Goal: Obtain resource: Obtain resource

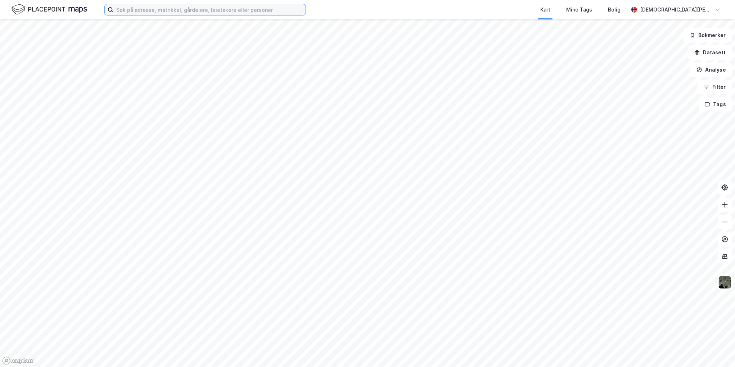
click at [183, 7] on input at bounding box center [209, 9] width 192 height 11
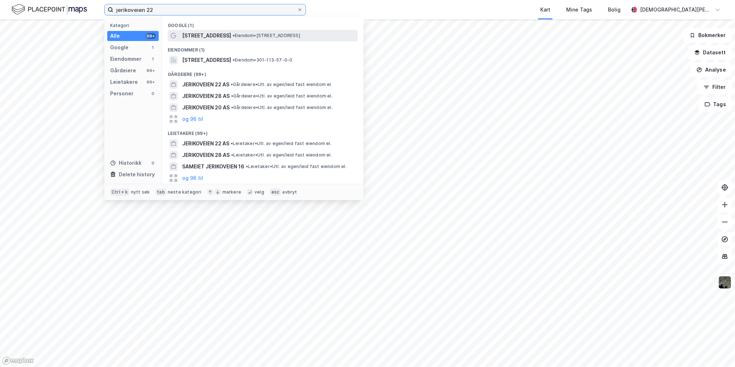
type input "jerikoveien 22"
click at [211, 31] on div "[STREET_ADDRESS] • Eiendom • [STREET_ADDRESS]" at bounding box center [263, 36] width 190 height 12
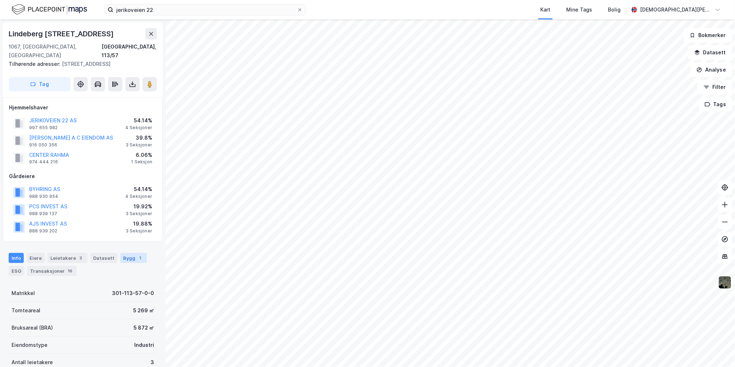
click at [123, 253] on div "Bygg 1" at bounding box center [133, 258] width 27 height 10
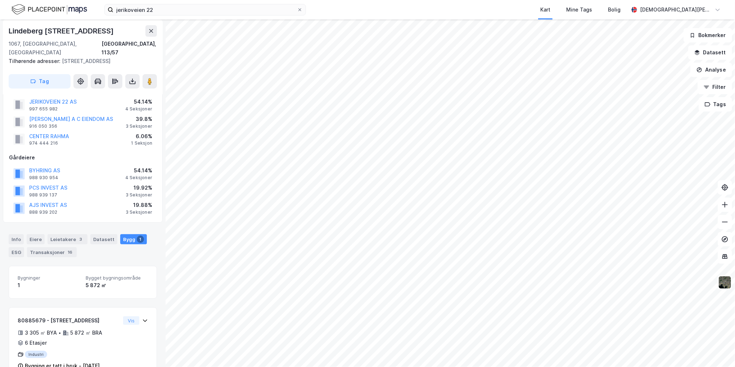
scroll to position [30, 0]
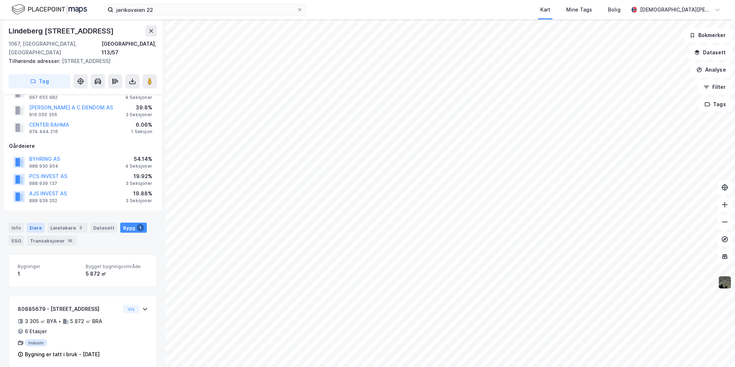
click at [30, 223] on div "Eiere" at bounding box center [36, 228] width 18 height 10
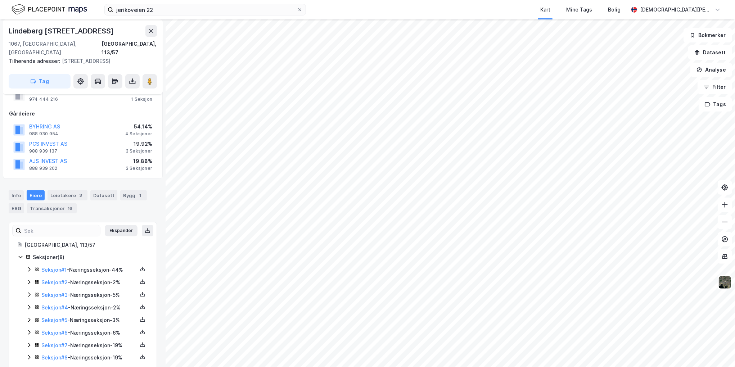
scroll to position [67, 0]
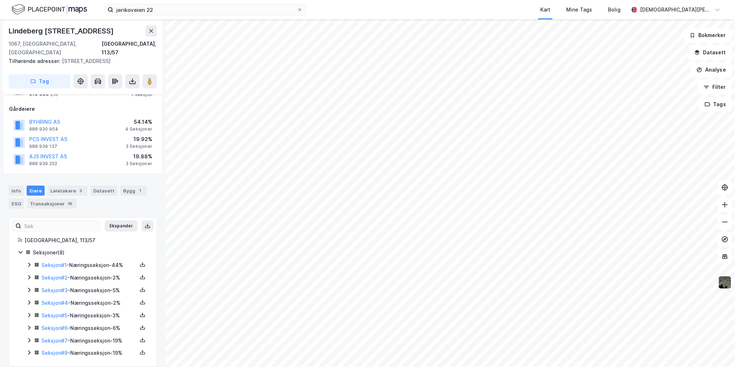
click at [30, 263] on icon at bounding box center [29, 265] width 2 height 4
click at [28, 312] on icon at bounding box center [29, 314] width 2 height 4
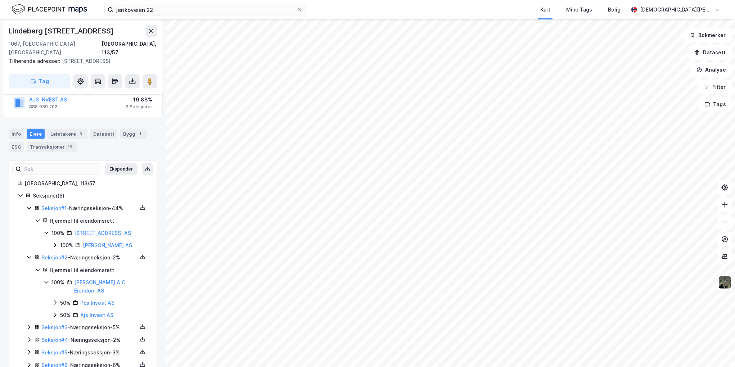
scroll to position [139, 0]
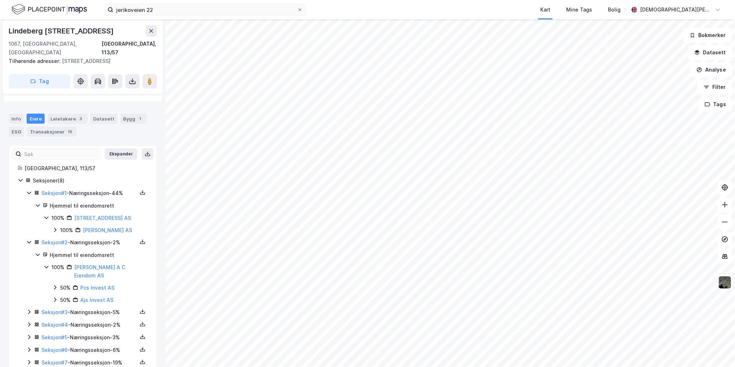
click at [30, 309] on icon at bounding box center [29, 312] width 6 height 6
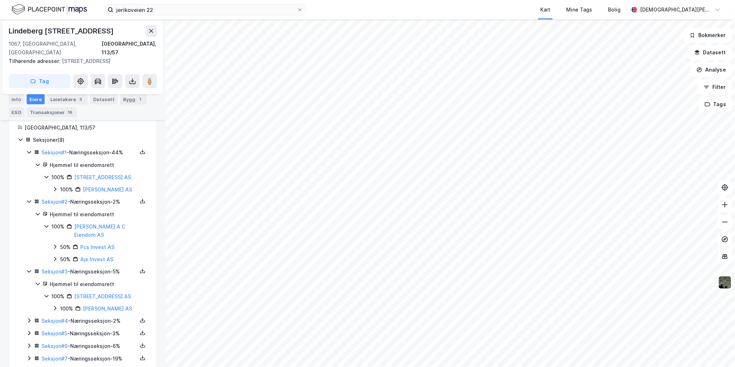
scroll to position [190, 0]
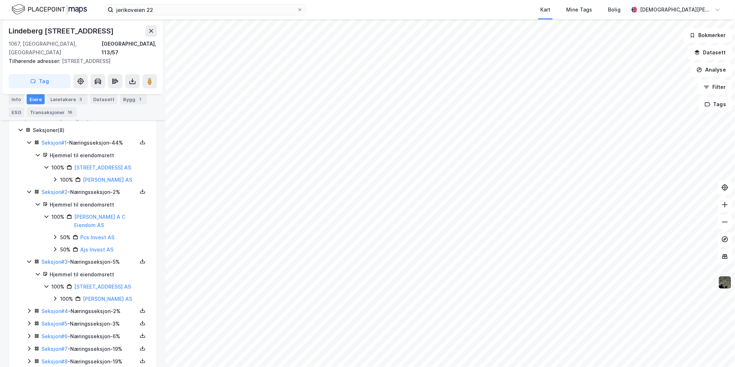
click at [29, 308] on icon at bounding box center [29, 311] width 6 height 6
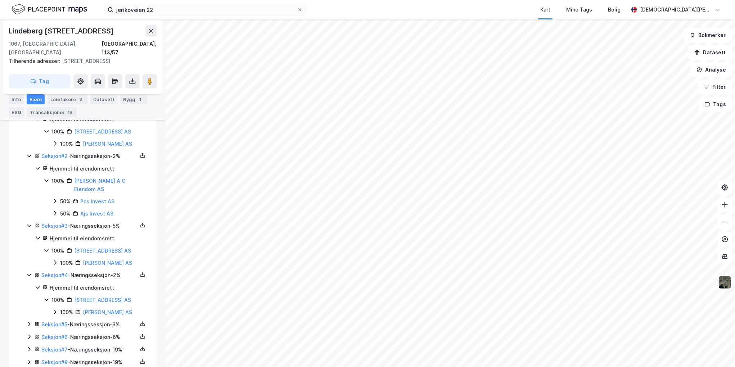
click at [29, 322] on icon at bounding box center [29, 324] width 2 height 4
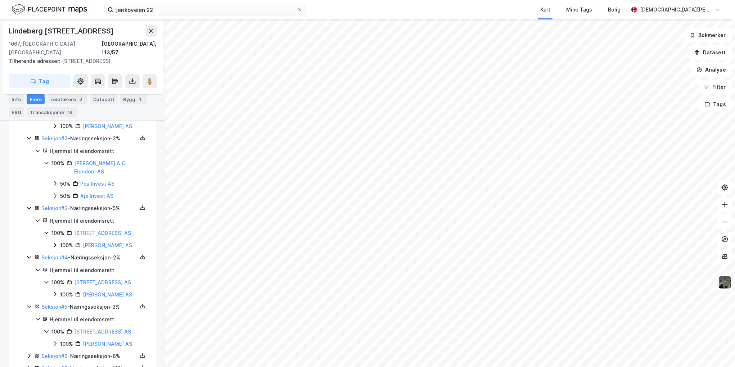
scroll to position [263, 0]
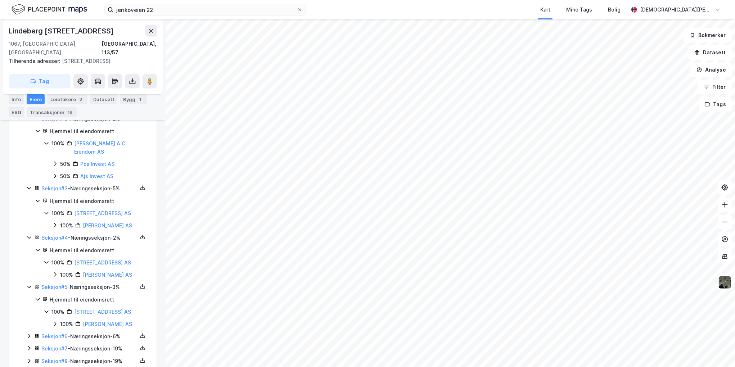
click at [29, 333] on icon at bounding box center [29, 336] width 6 height 6
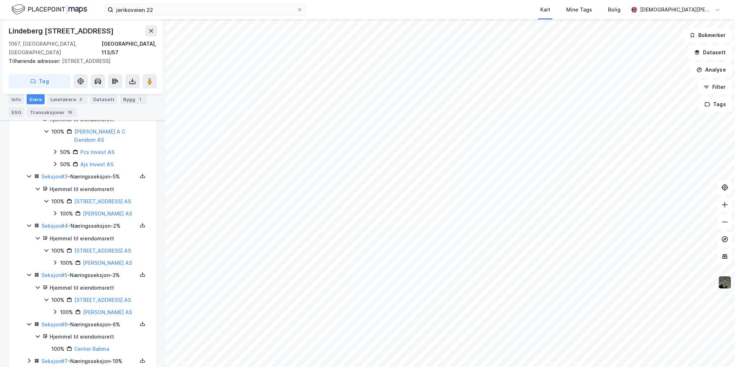
scroll to position [288, 0]
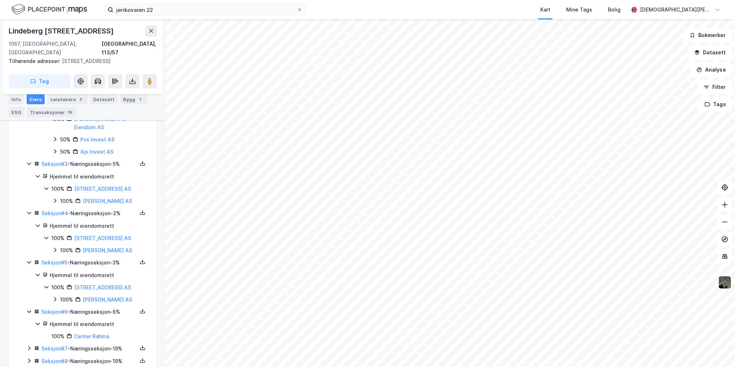
click at [31, 346] on icon at bounding box center [29, 349] width 6 height 6
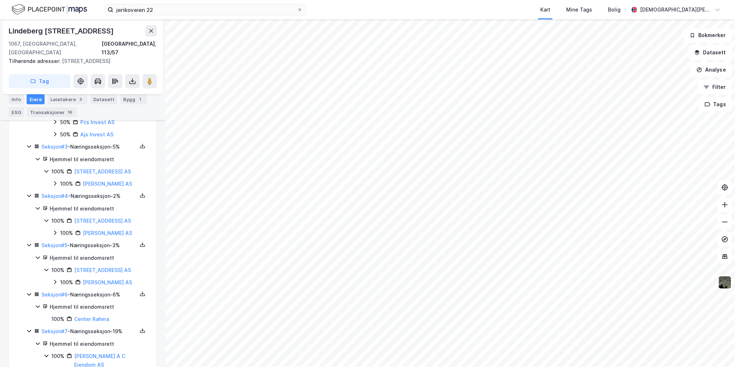
scroll to position [337, 0]
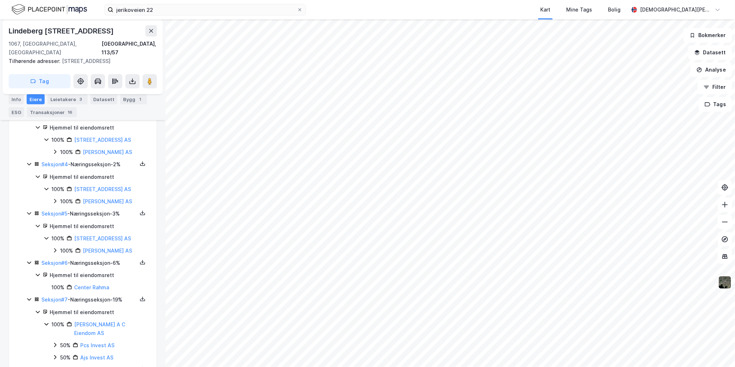
click at [29, 297] on icon at bounding box center [29, 300] width 6 height 6
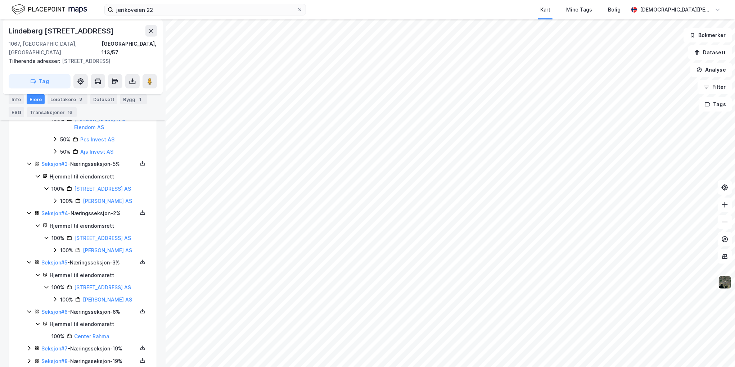
click at [27, 358] on icon at bounding box center [29, 361] width 6 height 6
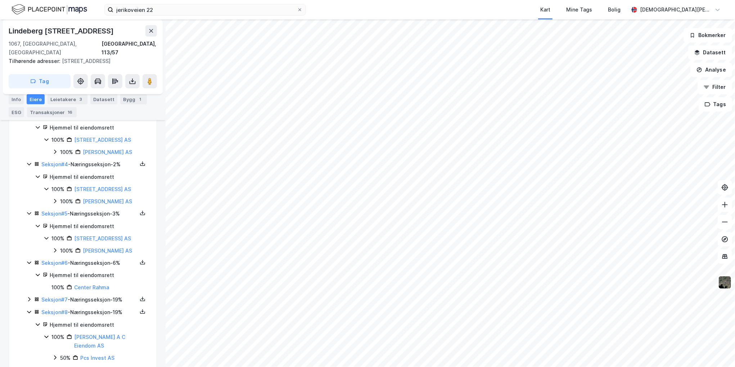
click at [28, 311] on icon at bounding box center [29, 312] width 4 height 3
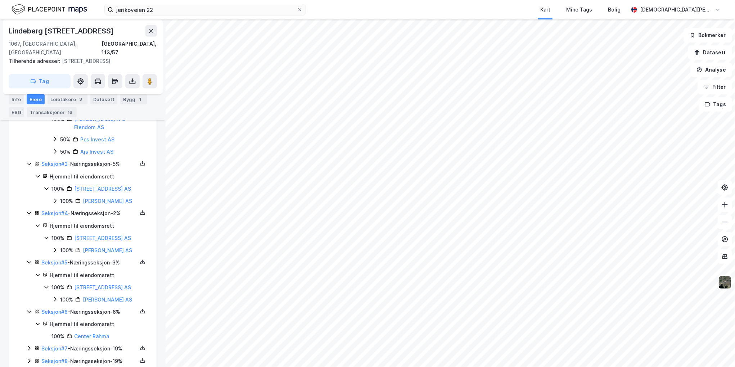
click at [28, 309] on icon at bounding box center [29, 312] width 6 height 6
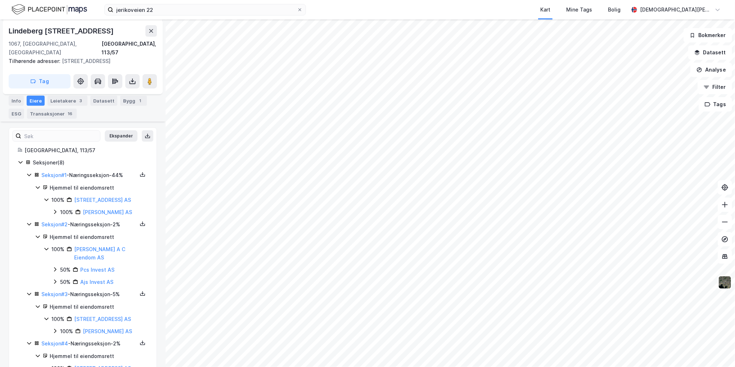
scroll to position [155, 0]
click at [141, 176] on icon at bounding box center [142, 176] width 3 height 1
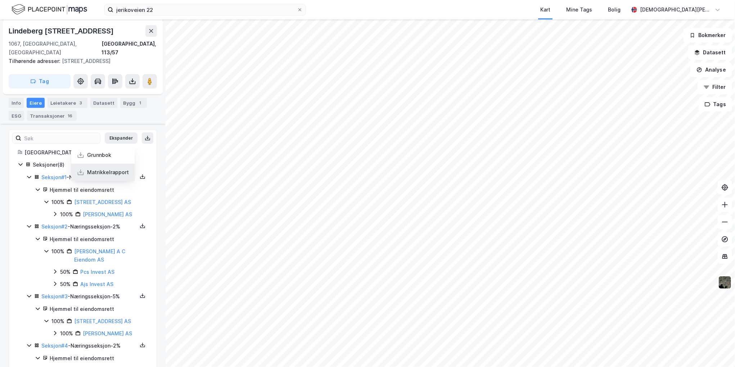
click at [116, 168] on div "Matrikkelrapport" at bounding box center [108, 172] width 42 height 9
click at [28, 225] on icon at bounding box center [29, 226] width 4 height 3
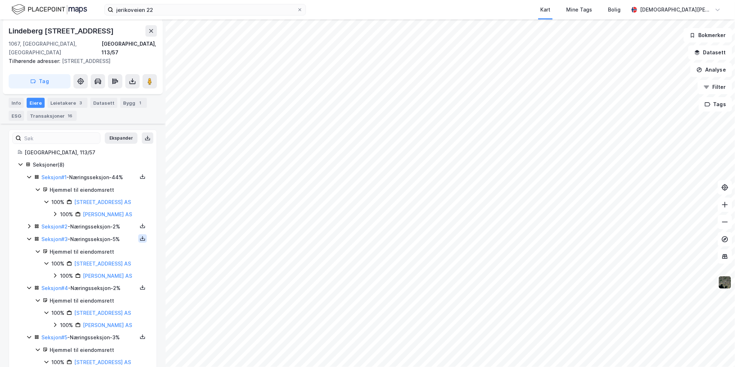
click at [140, 236] on icon at bounding box center [143, 239] width 6 height 6
click at [107, 230] on div "Matrikkelrapport" at bounding box center [108, 234] width 42 height 9
click at [29, 176] on icon at bounding box center [29, 177] width 4 height 3
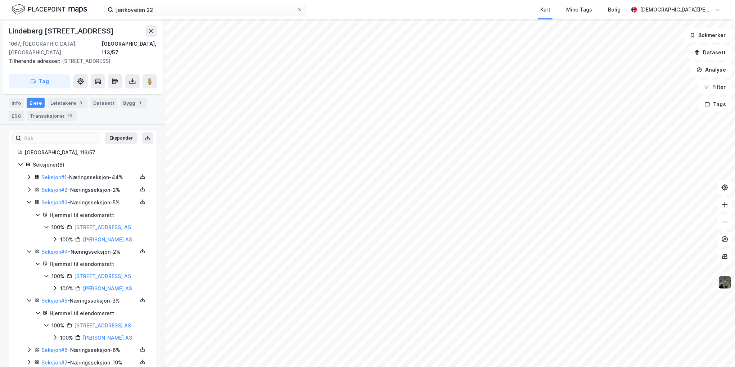
click at [28, 199] on icon at bounding box center [29, 202] width 6 height 6
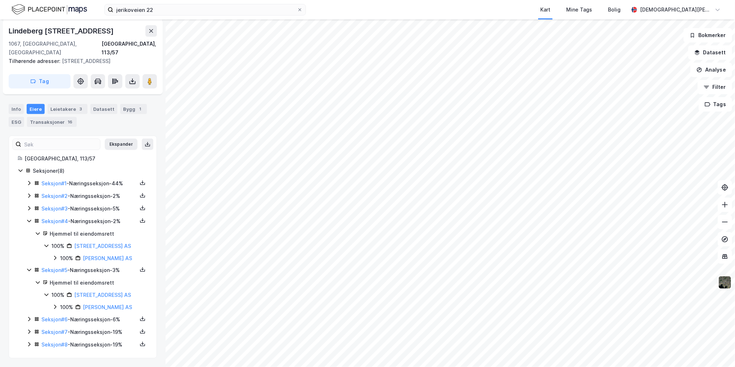
scroll to position [141, 0]
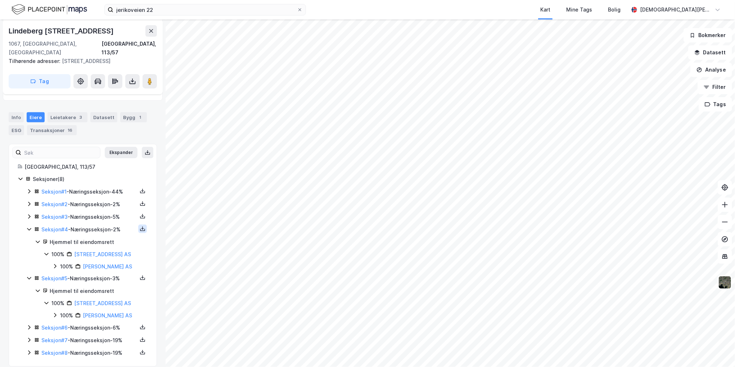
click at [140, 226] on icon at bounding box center [143, 229] width 6 height 6
click at [102, 220] on div "Matrikkelrapport" at bounding box center [108, 224] width 42 height 9
click at [27, 228] on icon at bounding box center [29, 229] width 4 height 3
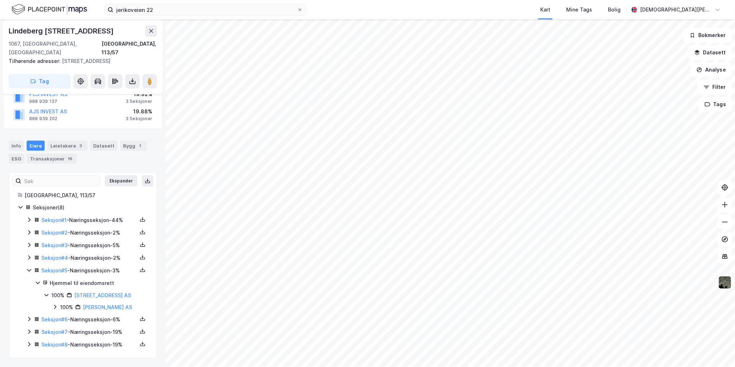
scroll to position [104, 0]
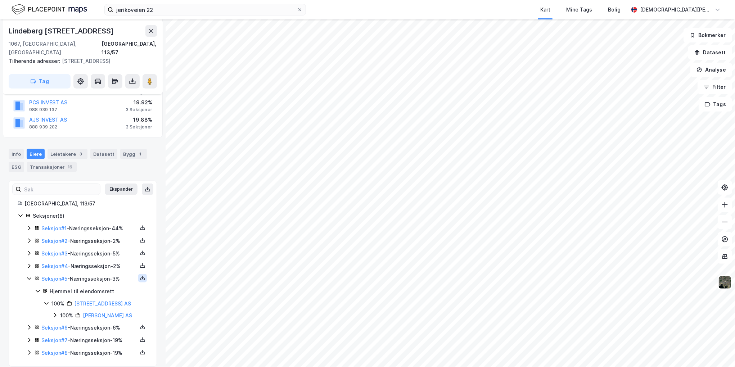
click at [140, 278] on icon at bounding box center [142, 279] width 5 height 3
click at [109, 270] on div "Matrikkelrapport" at bounding box center [108, 274] width 42 height 9
click at [29, 276] on icon at bounding box center [29, 279] width 6 height 6
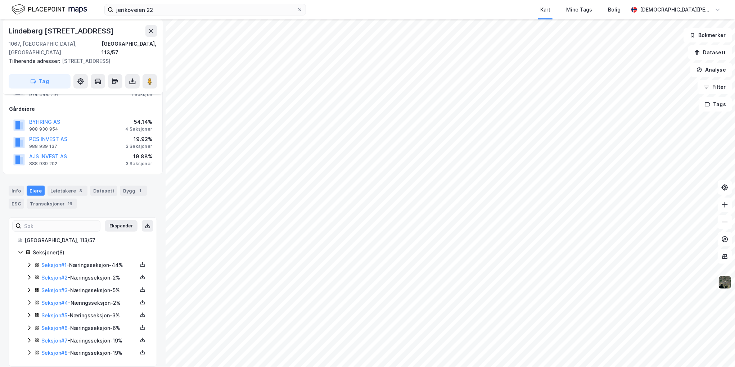
scroll to position [0, 0]
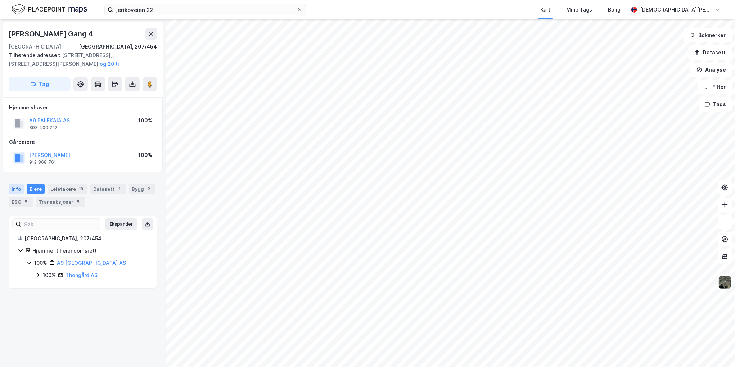
click at [19, 190] on div "Info" at bounding box center [16, 189] width 15 height 10
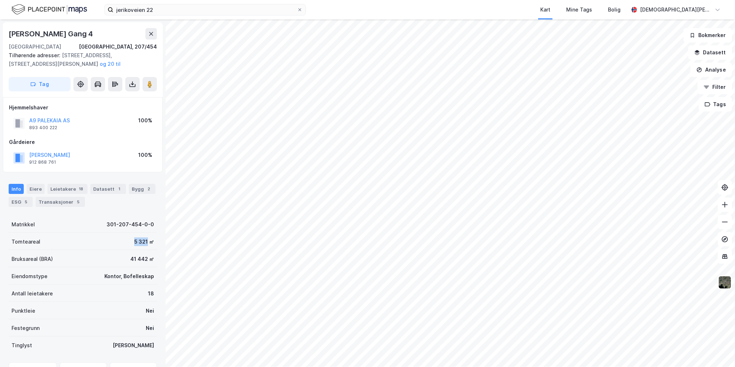
drag, startPoint x: 129, startPoint y: 242, endPoint x: 142, endPoint y: 239, distance: 12.8
click at [142, 239] on div "5 321 ㎡" at bounding box center [144, 242] width 20 height 9
click at [134, 239] on div "5 321 ㎡" at bounding box center [144, 242] width 20 height 9
drag, startPoint x: 130, startPoint y: 240, endPoint x: 144, endPoint y: 240, distance: 14.0
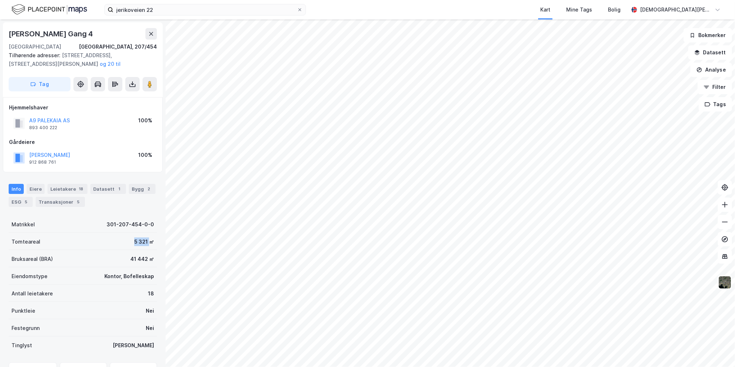
click at [144, 240] on div "5 321 ㎡" at bounding box center [144, 242] width 20 height 9
